Goal: Information Seeking & Learning: Learn about a topic

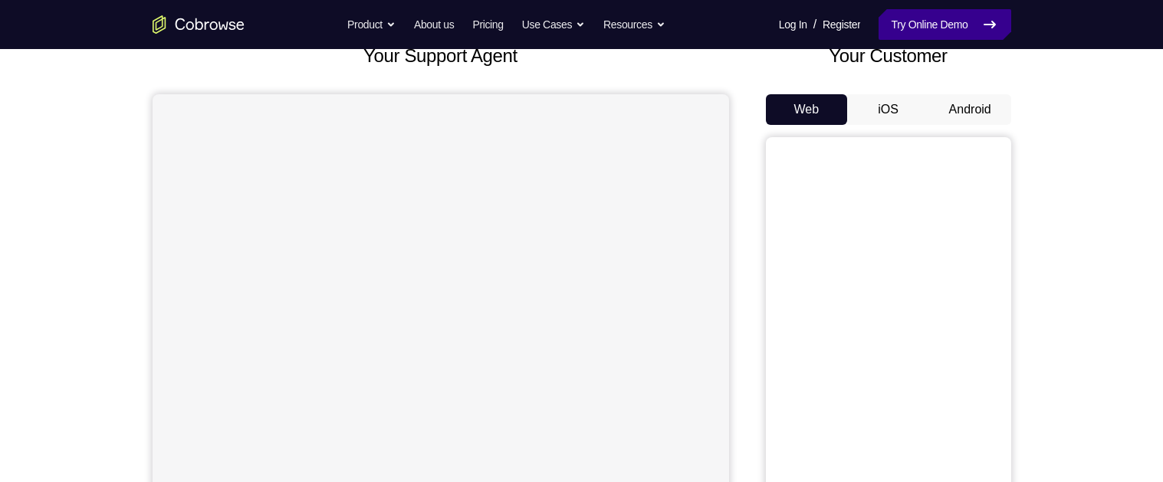
scroll to position [104, 0]
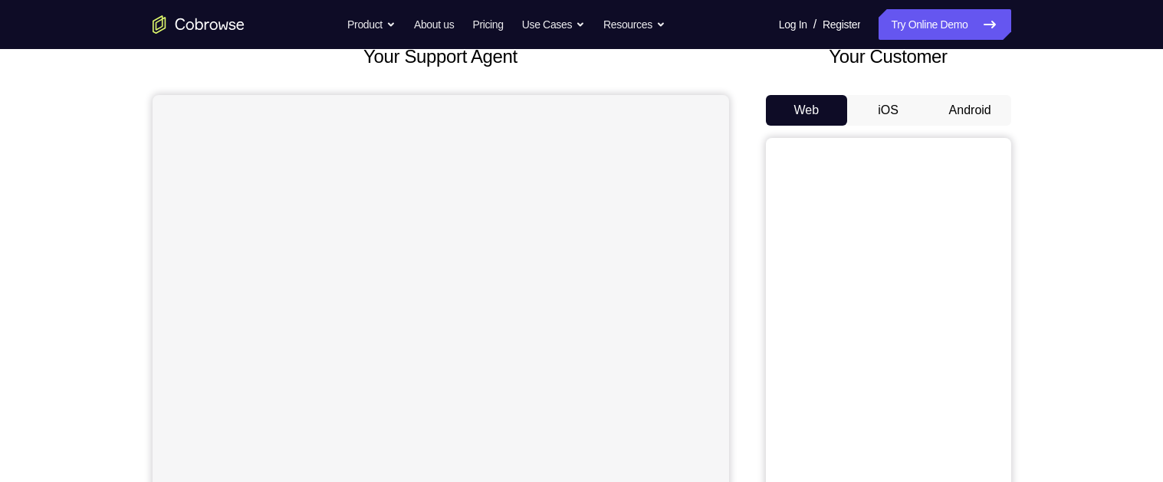
click at [974, 105] on button "Android" at bounding box center [970, 110] width 82 height 31
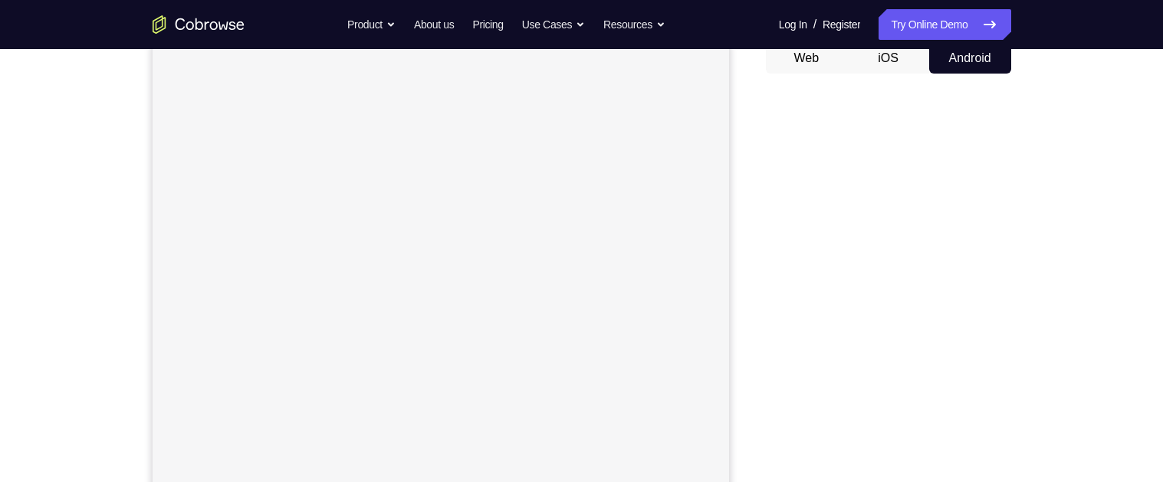
scroll to position [160, 0]
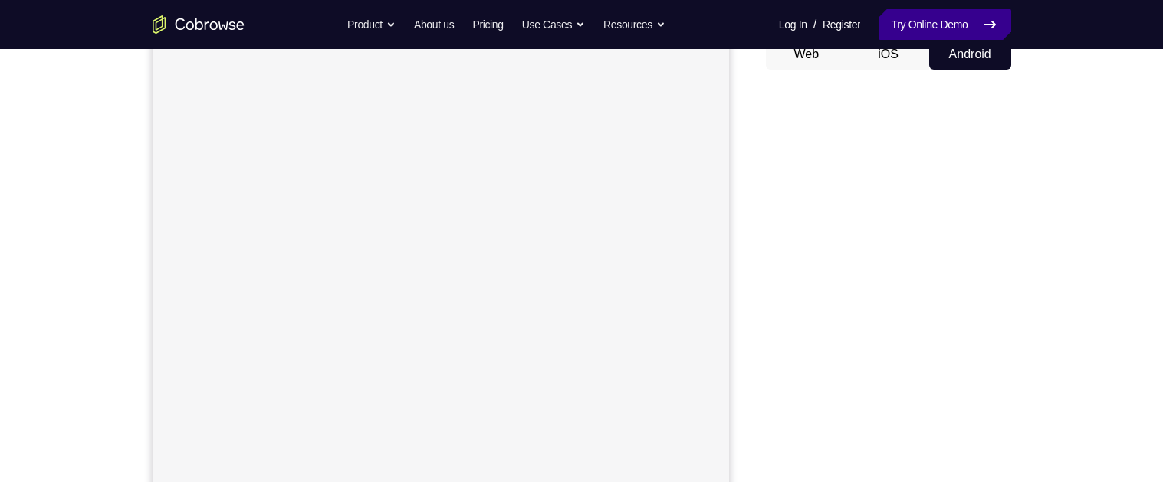
click at [941, 17] on link "Try Online Demo" at bounding box center [944, 24] width 132 height 31
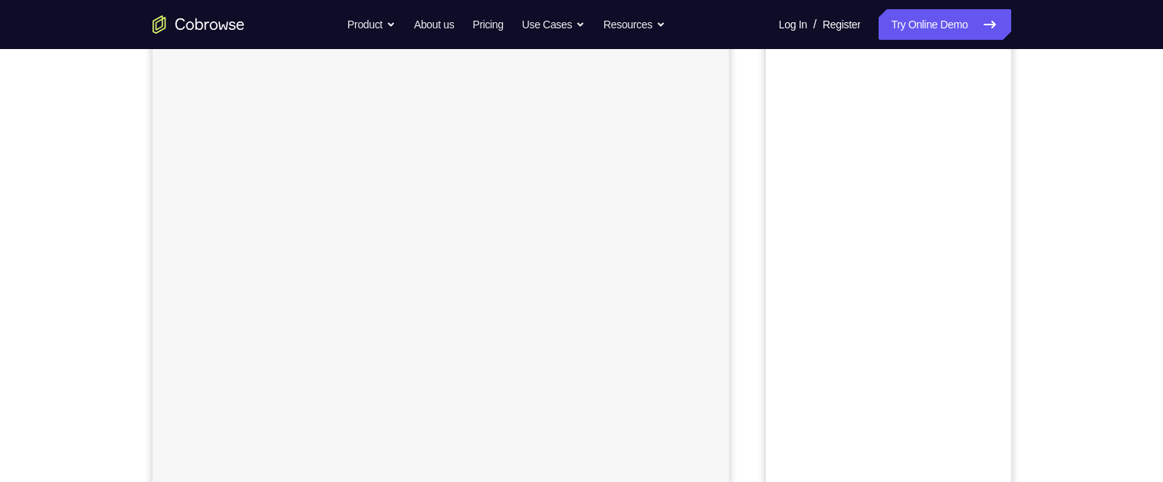
scroll to position [123, 0]
click at [960, 84] on button "Android" at bounding box center [970, 91] width 82 height 31
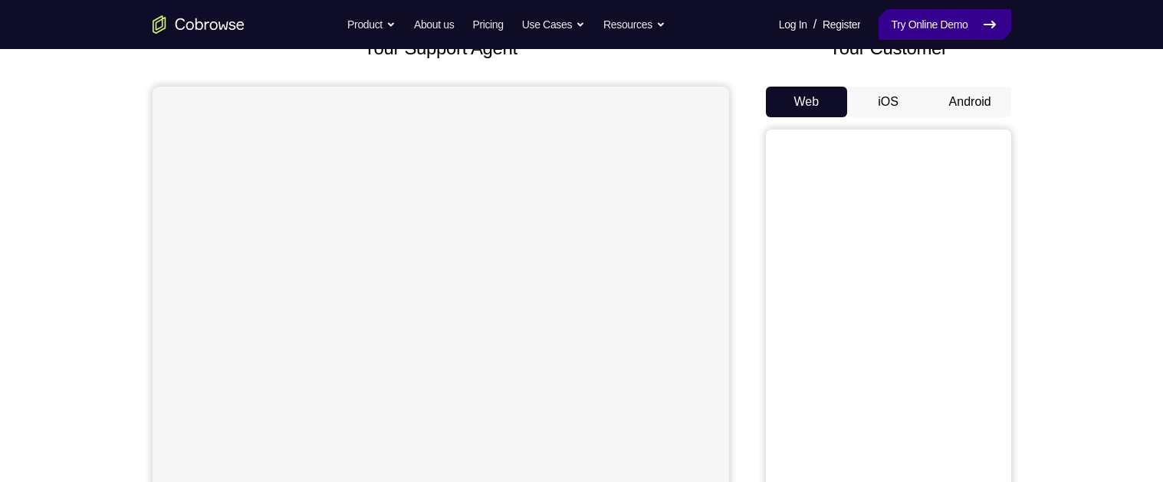
scroll to position [112, 0]
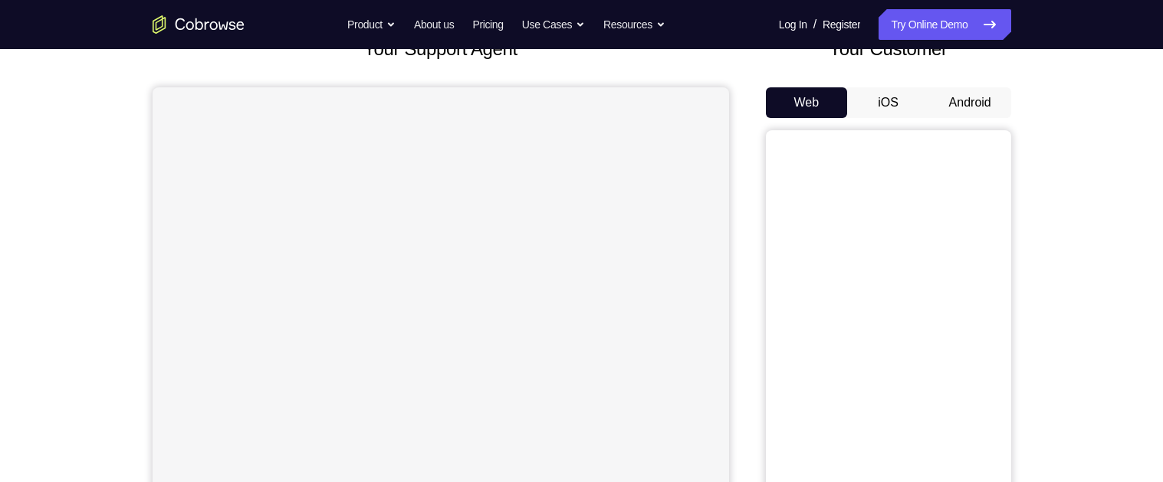
click at [957, 98] on button "Android" at bounding box center [970, 102] width 82 height 31
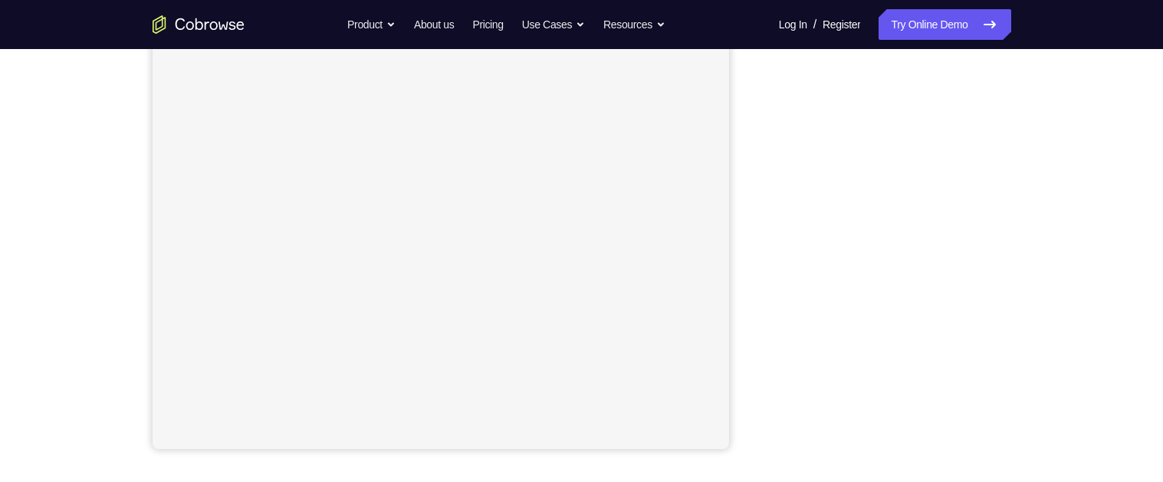
scroll to position [274, 0]
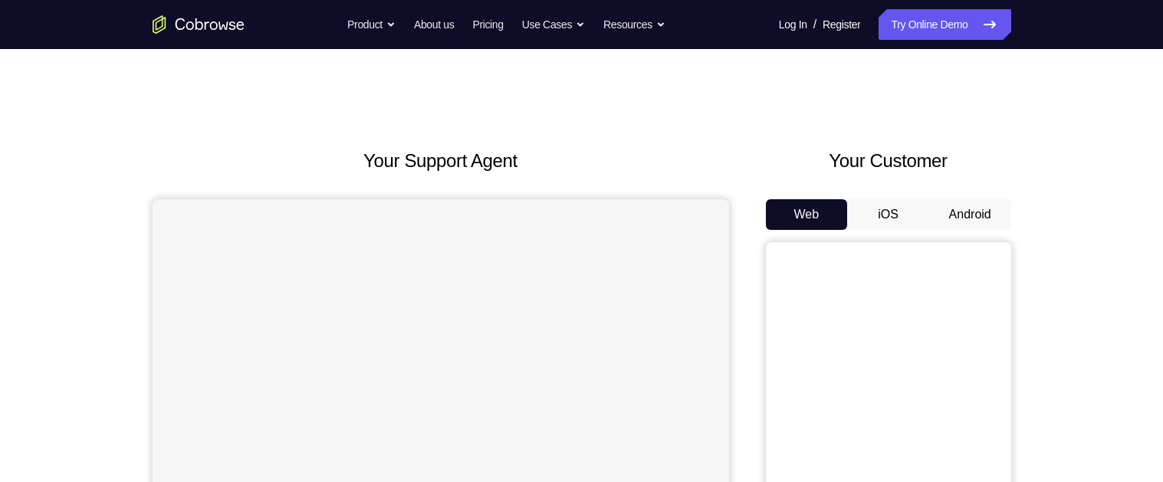
click at [960, 204] on button "Android" at bounding box center [970, 214] width 82 height 31
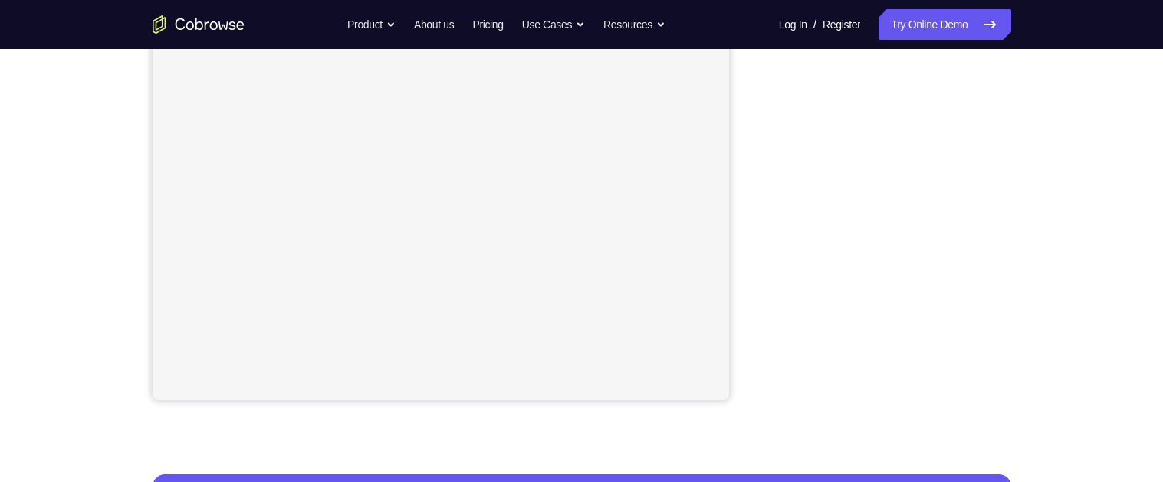
scroll to position [323, 0]
